Goal: Transaction & Acquisition: Download file/media

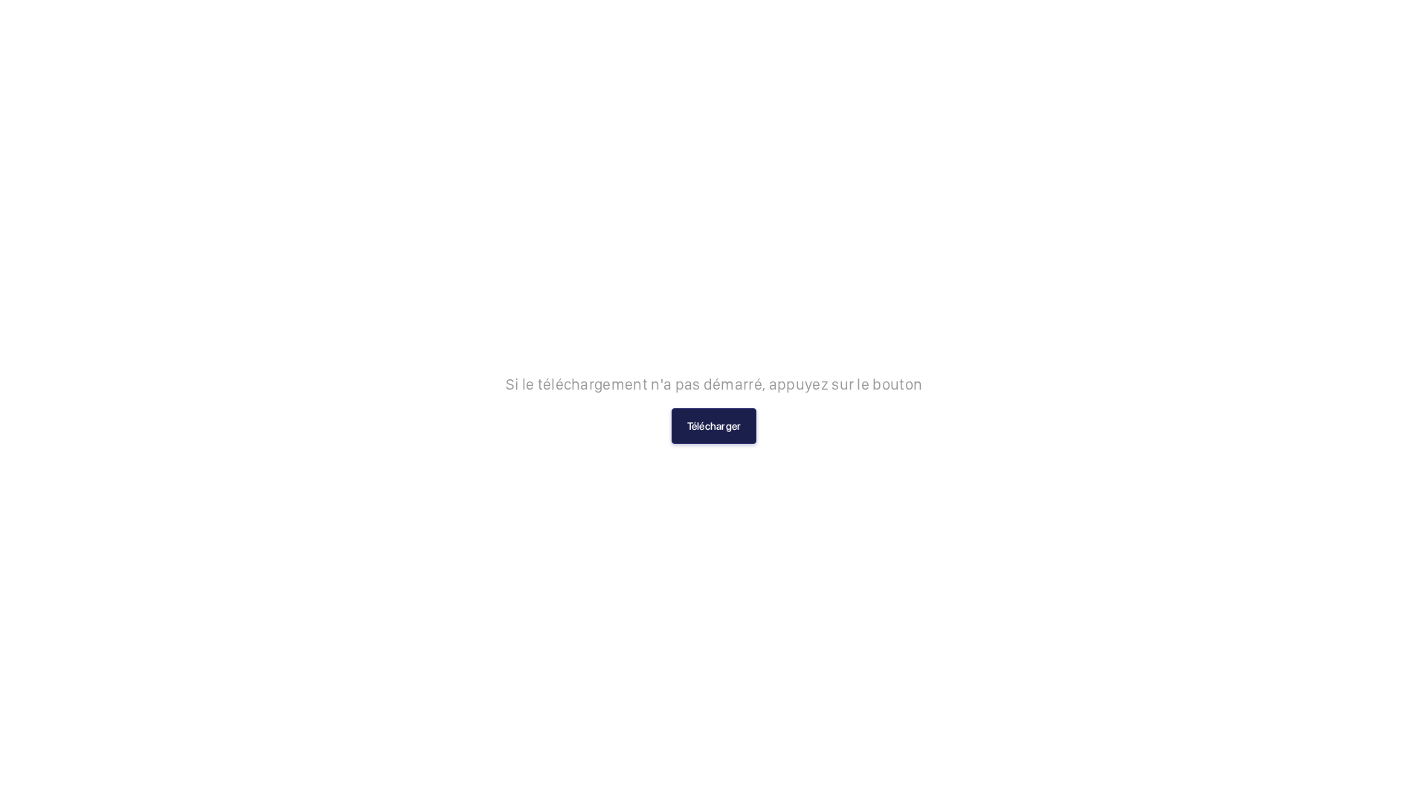
click at [697, 427] on button "Télécharger" at bounding box center [715, 426] width 86 height 36
click at [702, 431] on button "Télécharger" at bounding box center [715, 426] width 86 height 36
